Goal: Task Accomplishment & Management: Complete application form

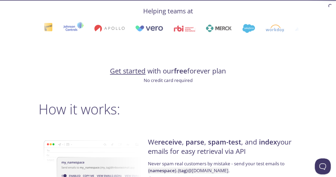
scroll to position [297, 0]
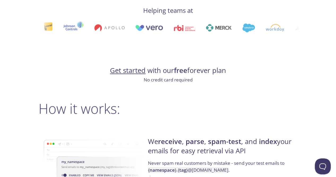
click at [134, 70] on link "Get started" at bounding box center [128, 70] width 36 height 9
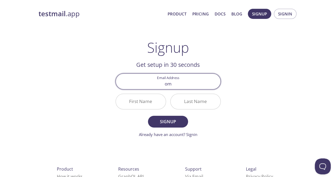
type input "[EMAIL_ADDRESS][DOMAIN_NAME]"
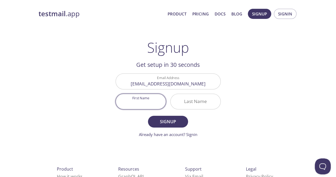
click at [148, 102] on input "First Name" at bounding box center [141, 101] width 50 height 15
type input "Om"
click at [196, 101] on input "Last Name" at bounding box center [195, 101] width 50 height 15
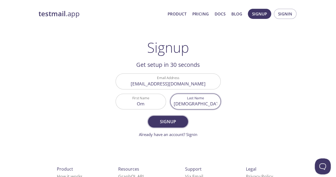
type input "[DEMOGRAPHIC_DATA]"
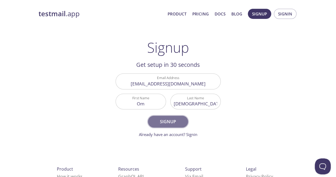
click at [173, 121] on span "Signup" at bounding box center [168, 121] width 28 height 7
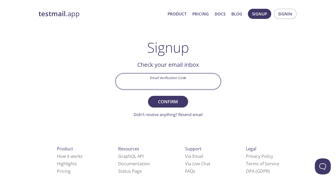
click at [178, 85] on input "Email Verification Code" at bounding box center [168, 81] width 105 height 15
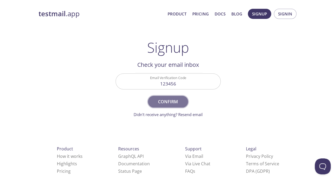
click at [173, 98] on span "Confirm" at bounding box center [168, 101] width 28 height 7
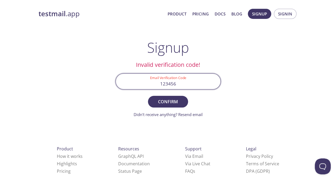
click at [189, 86] on input "123456" at bounding box center [168, 81] width 105 height 15
type input "1"
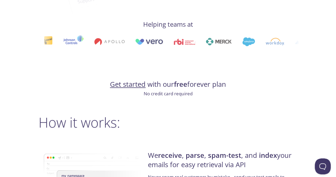
scroll to position [285, 0]
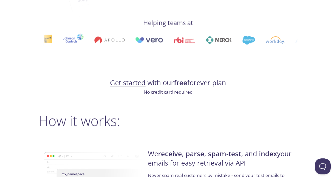
click at [129, 82] on link "Get started" at bounding box center [128, 82] width 36 height 9
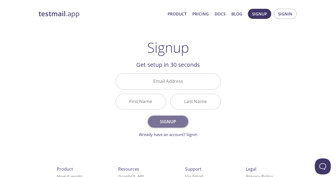
click at [159, 118] on span "Signup" at bounding box center [168, 121] width 28 height 7
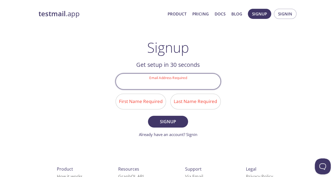
click at [168, 83] on input "Email Address Required" at bounding box center [168, 81] width 105 height 15
type input "[EMAIL_ADDRESS][DOMAIN_NAME]"
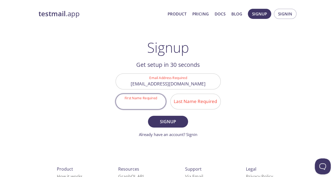
click at [143, 102] on input "First Name Required" at bounding box center [141, 101] width 50 height 15
type input "N"
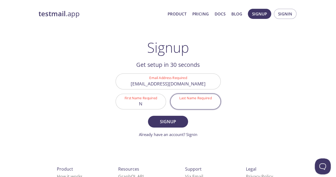
click at [189, 101] on input "Last Name Required" at bounding box center [195, 101] width 50 height 15
type input "p"
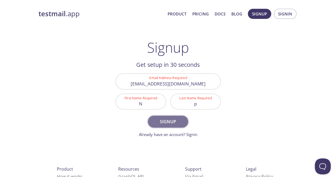
click at [176, 119] on span "Signup" at bounding box center [168, 121] width 28 height 7
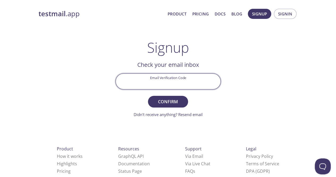
click at [163, 85] on input "Email Verification Code" at bounding box center [168, 81] width 105 height 15
type input "ML3Y8X4"
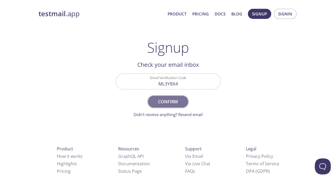
click at [163, 98] on span "Confirm" at bounding box center [168, 101] width 28 height 7
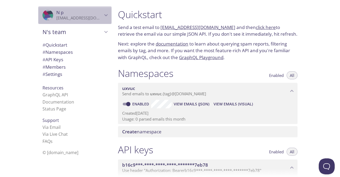
click at [100, 11] on div ".cls-1 { fill: #6d5ca8; } .cls-2 { fill: #3fc191; } .cls-3 { fill: #3b4752; } .…" at bounding box center [74, 15] width 73 height 18
